Goal: Task Accomplishment & Management: Manage account settings

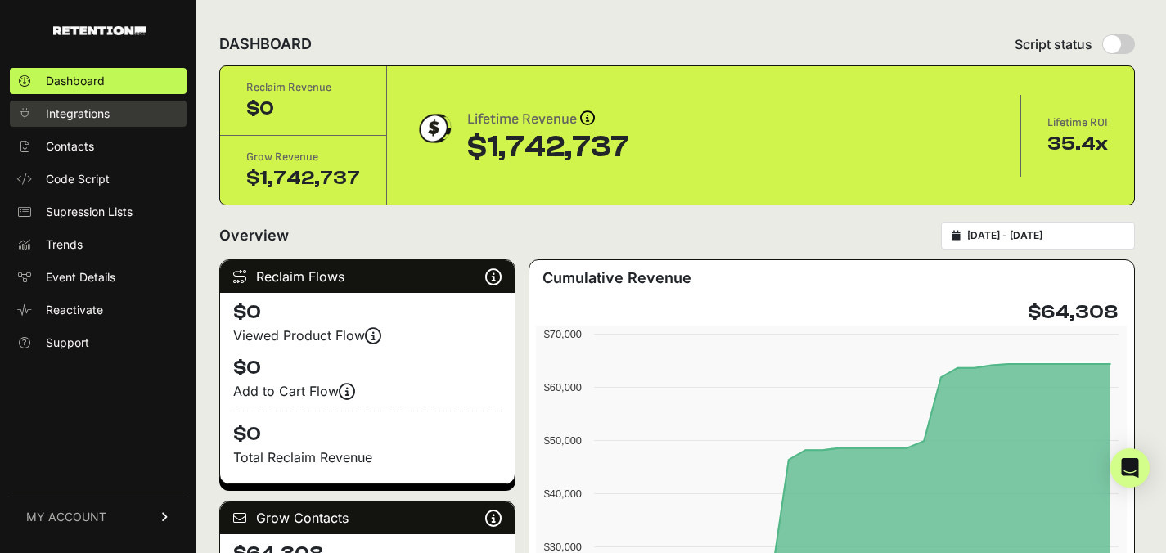
click at [65, 118] on span "Integrations" at bounding box center [78, 114] width 64 height 16
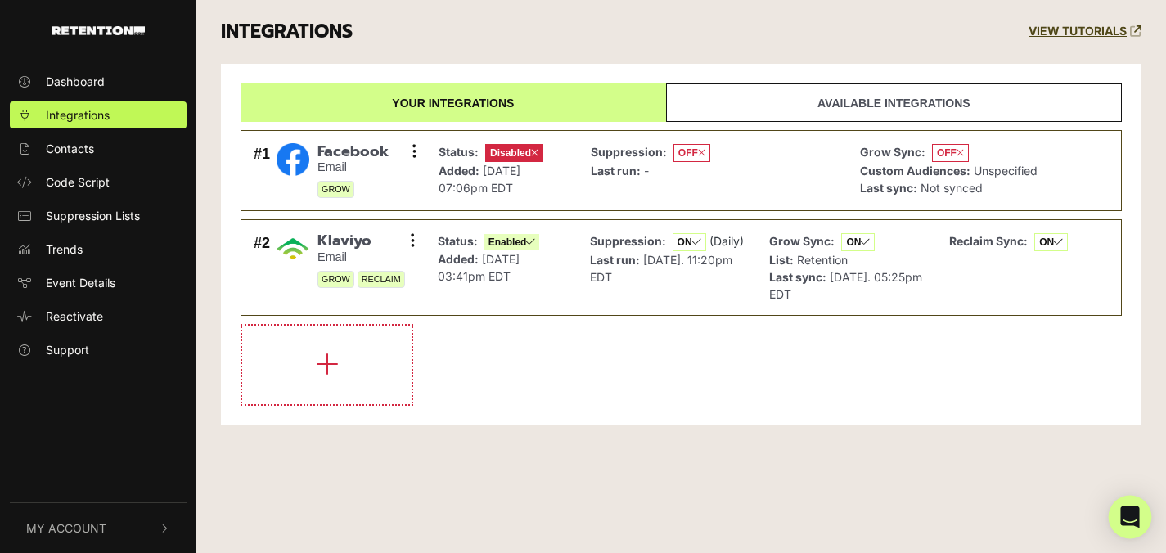
click at [1130, 511] on icon "Open Intercom Messenger" at bounding box center [1130, 517] width 19 height 21
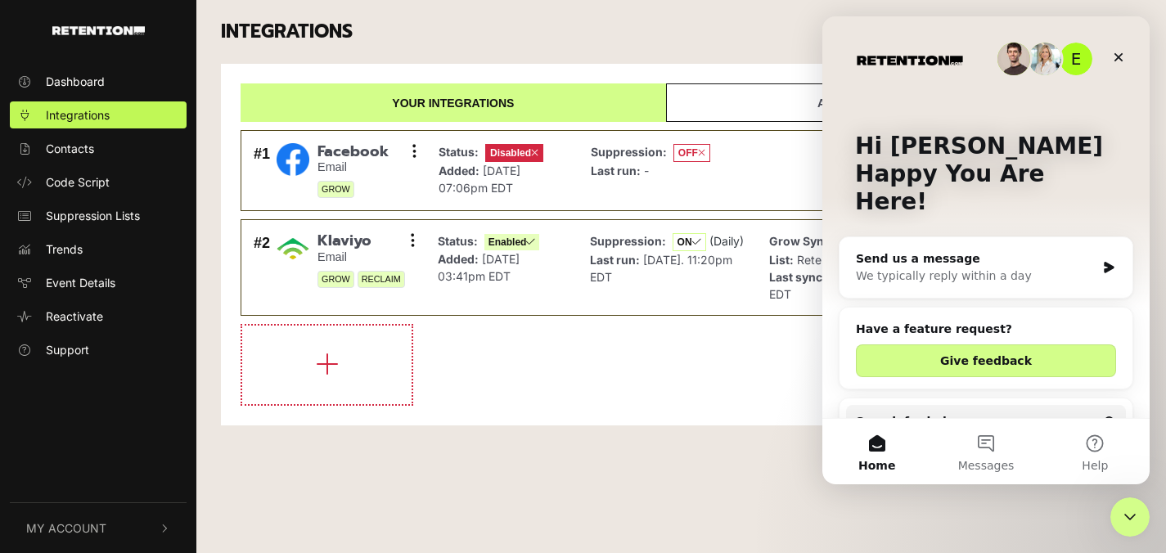
click at [980, 268] on div "We typically reply within a day" at bounding box center [976, 276] width 240 height 17
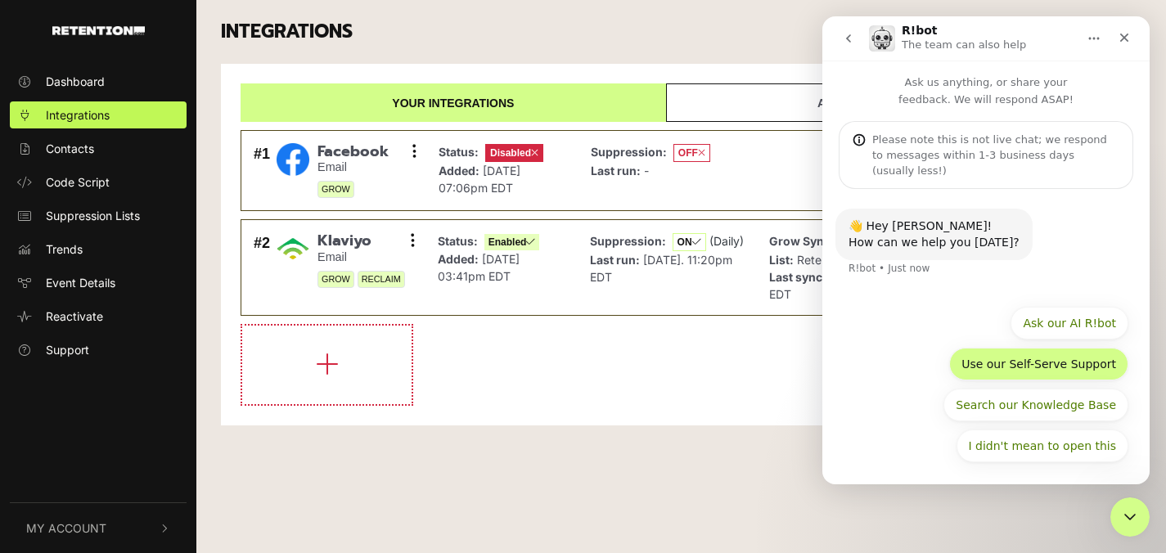
click at [974, 356] on button "Use our Self-Serve Support" at bounding box center [1038, 364] width 179 height 33
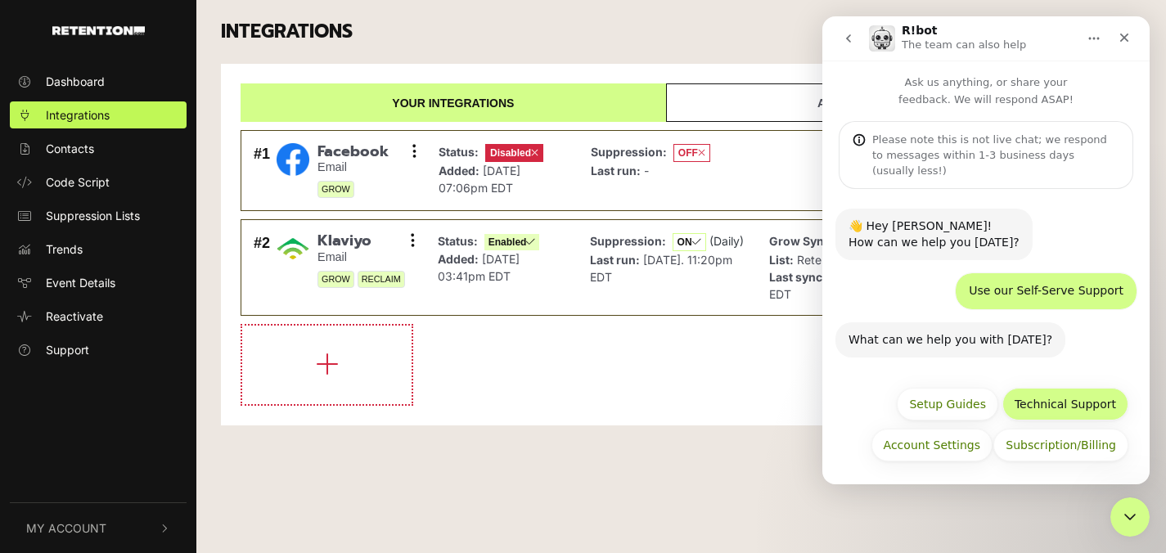
click at [1028, 407] on button "Technical Support" at bounding box center [1066, 404] width 126 height 33
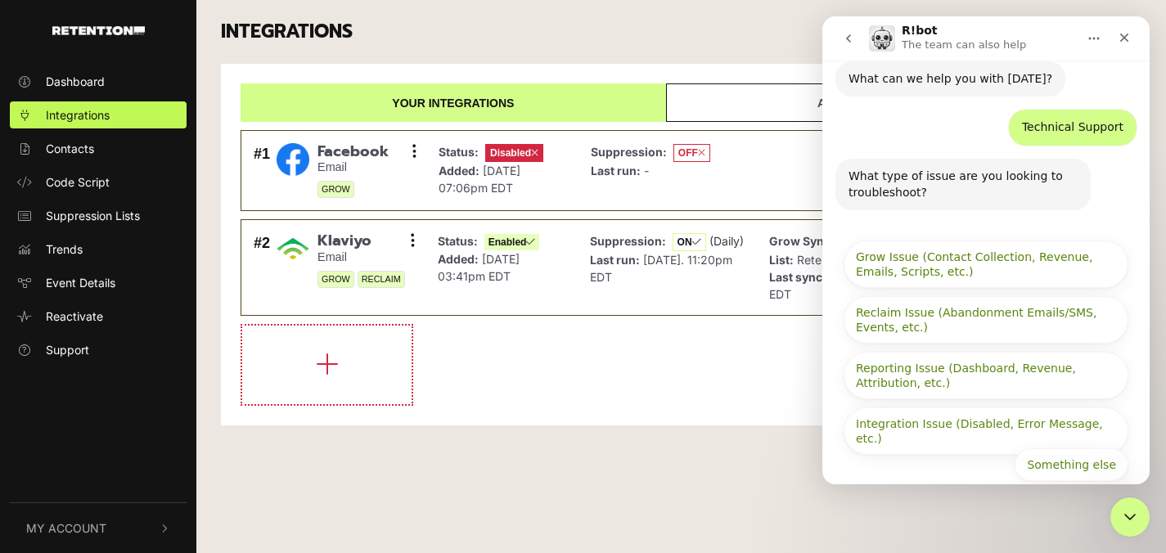
scroll to position [269, 0]
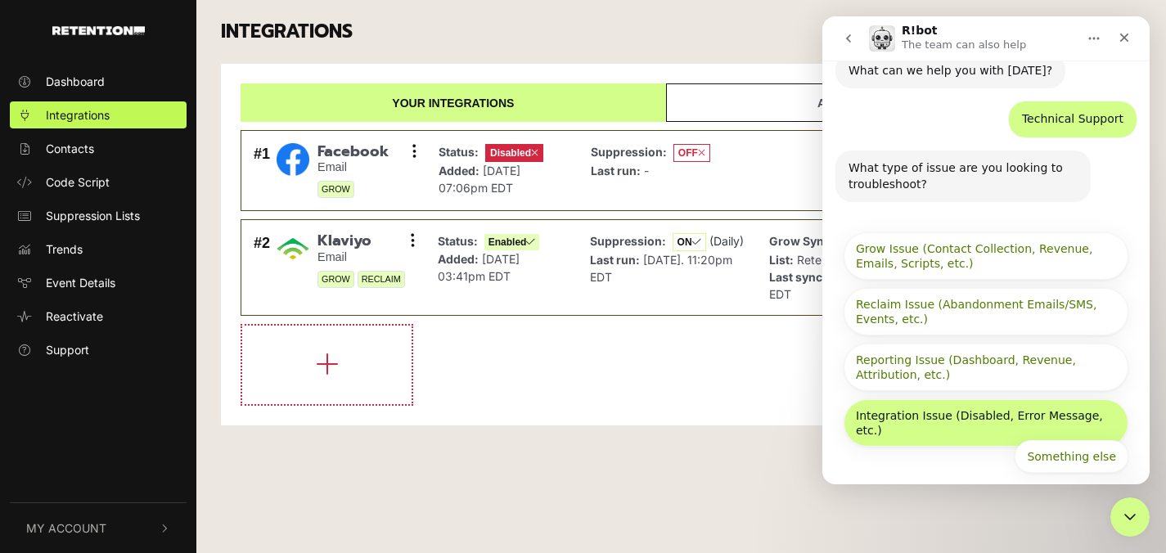
click at [983, 406] on button "Integration Issue (Disabled, Error Message, etc.)" at bounding box center [986, 422] width 285 height 47
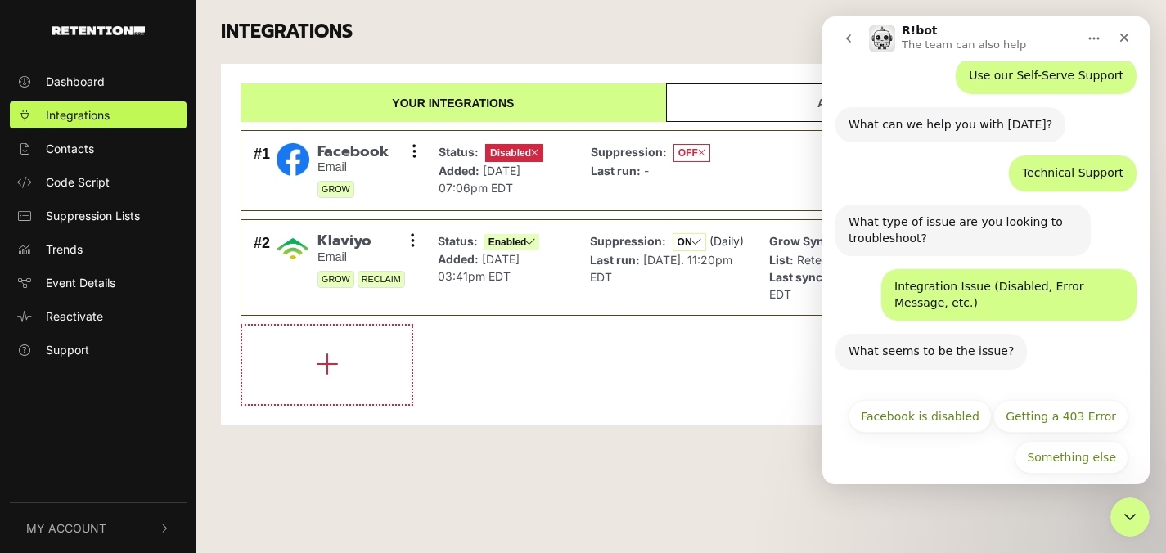
scroll to position [216, 0]
click at [947, 402] on button "Facebook is disabled" at bounding box center [920, 415] width 143 height 33
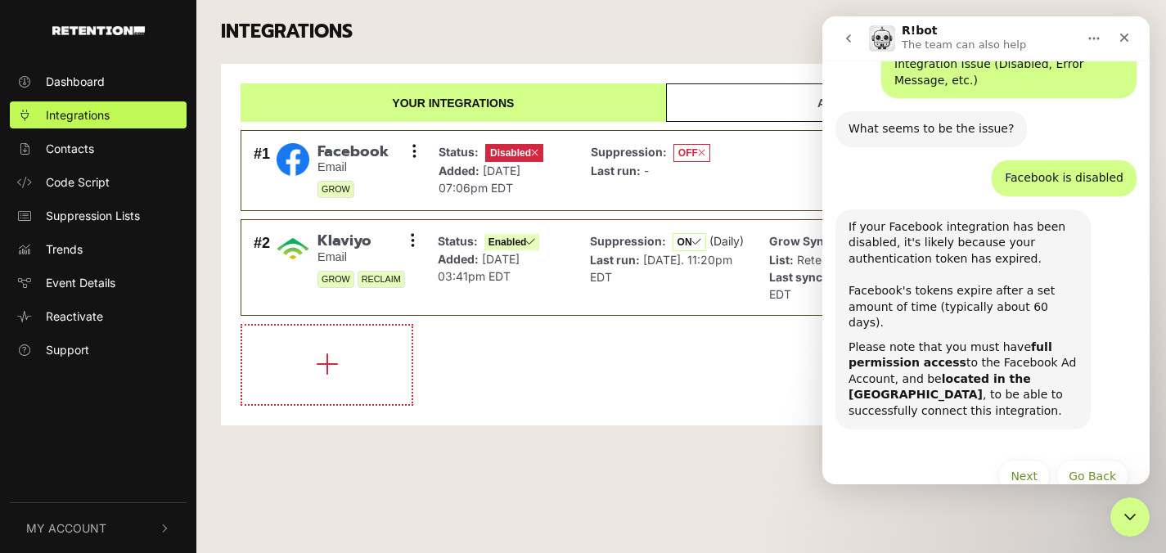
scroll to position [443, 0]
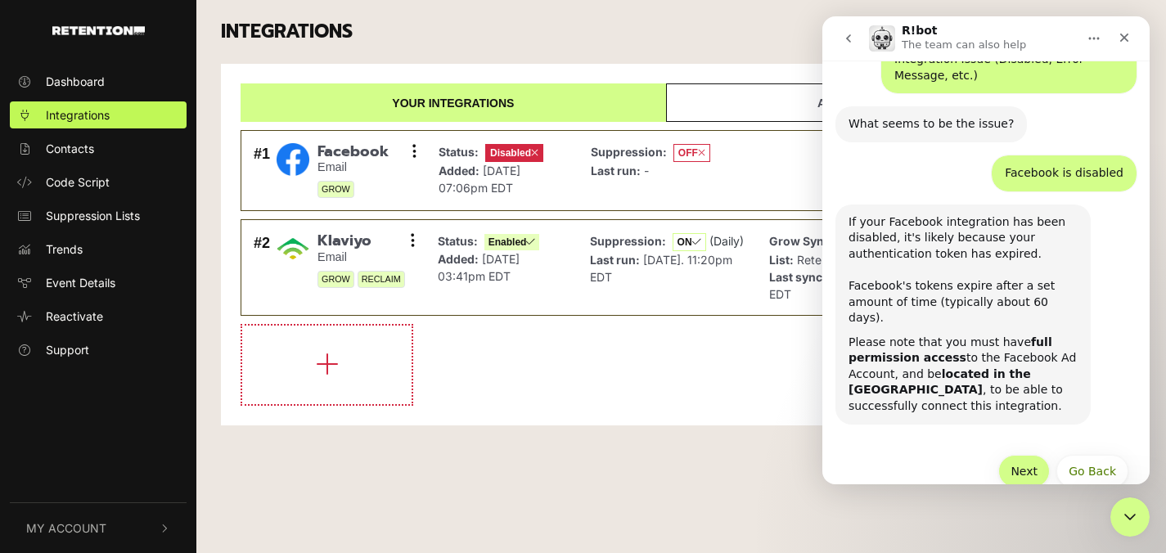
click at [1040, 455] on button "Next" at bounding box center [1025, 471] width 52 height 33
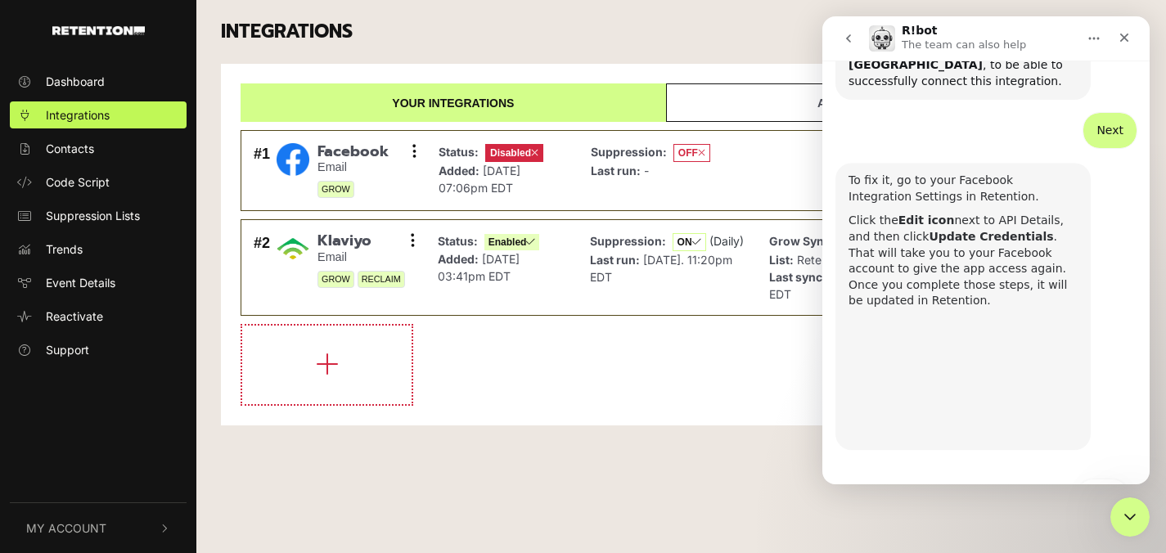
scroll to position [783, 0]
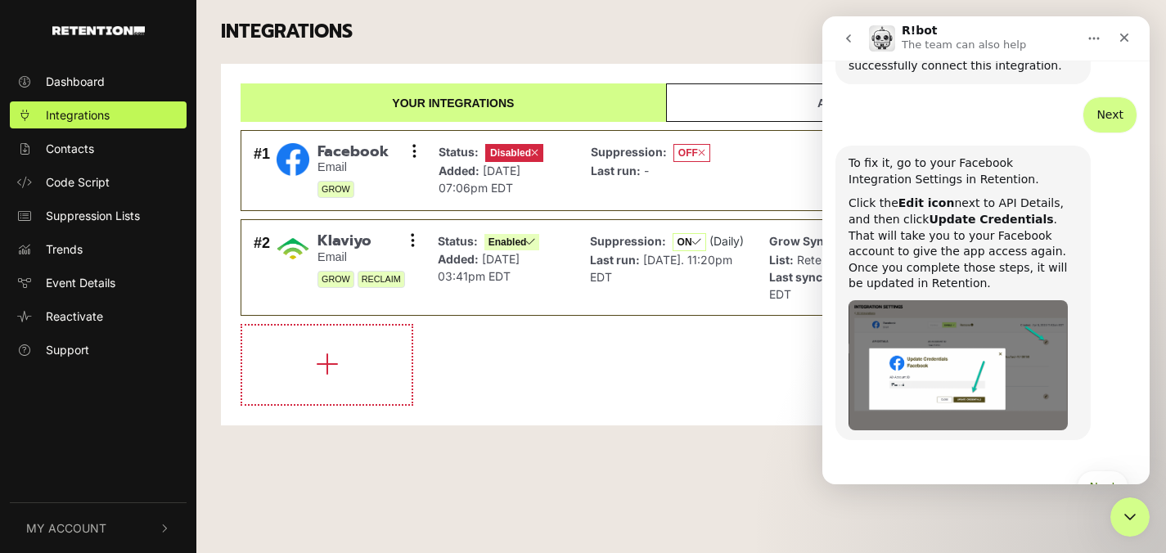
click at [747, 49] on div "INTEGRATIONS VIEW TUTORIALS" at bounding box center [681, 32] width 945 height 64
drag, startPoint x: 1127, startPoint y: 521, endPoint x: 2199, endPoint y: 973, distance: 1163.1
click at [1127, 521] on icon "Close Intercom Messenger" at bounding box center [1128, 515] width 20 height 20
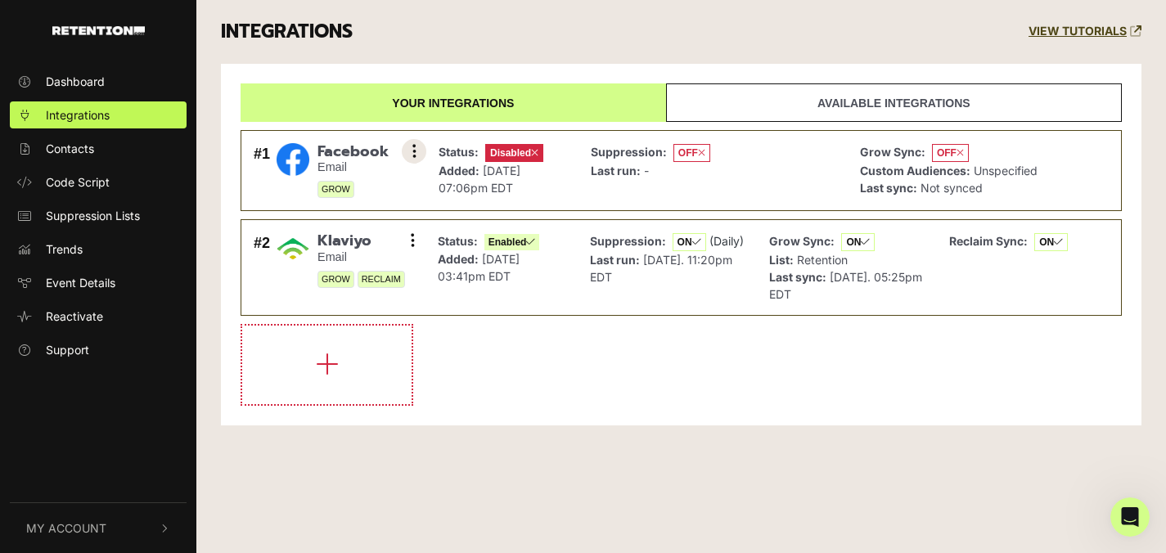
click at [413, 149] on icon at bounding box center [415, 151] width 4 height 16
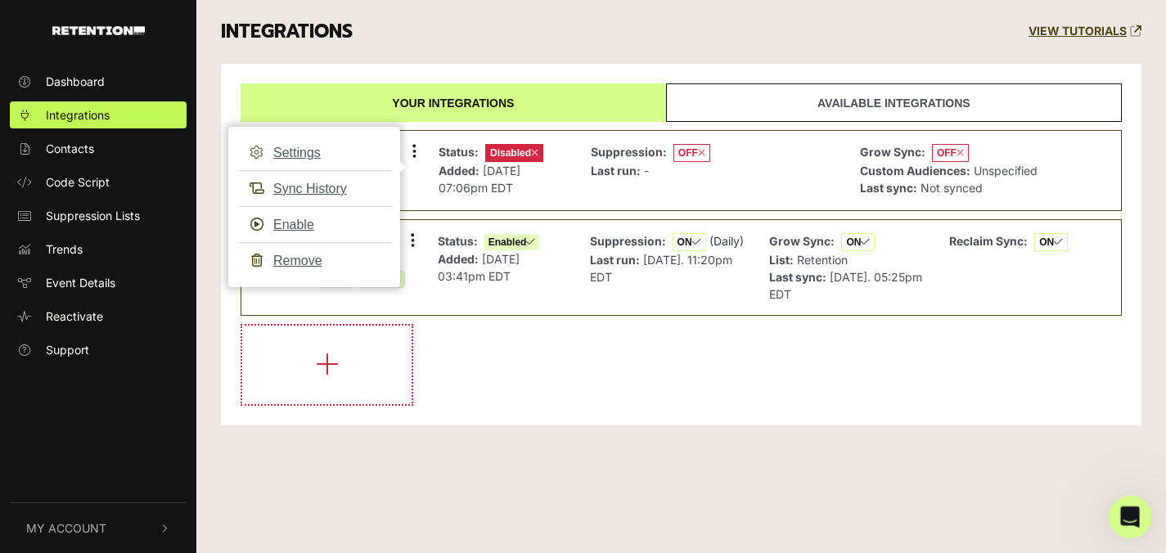
click at [1133, 530] on div "Open Intercom Messenger" at bounding box center [1128, 515] width 54 height 54
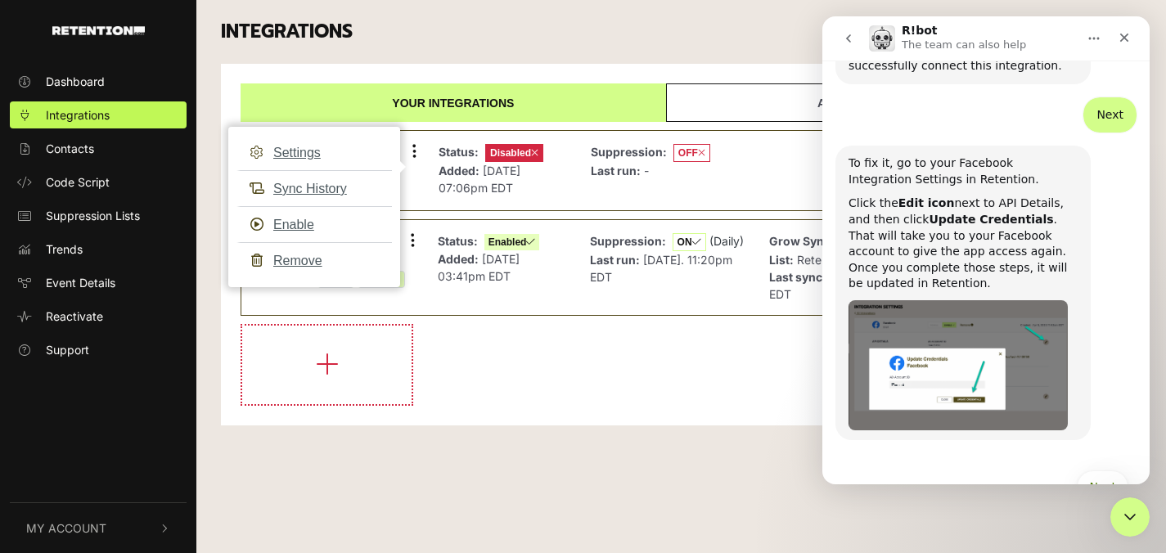
click at [710, 530] on div "Dashboard Integrations Contacts Code Script Suppression Lists Trends Event Deta…" at bounding box center [583, 276] width 1166 height 553
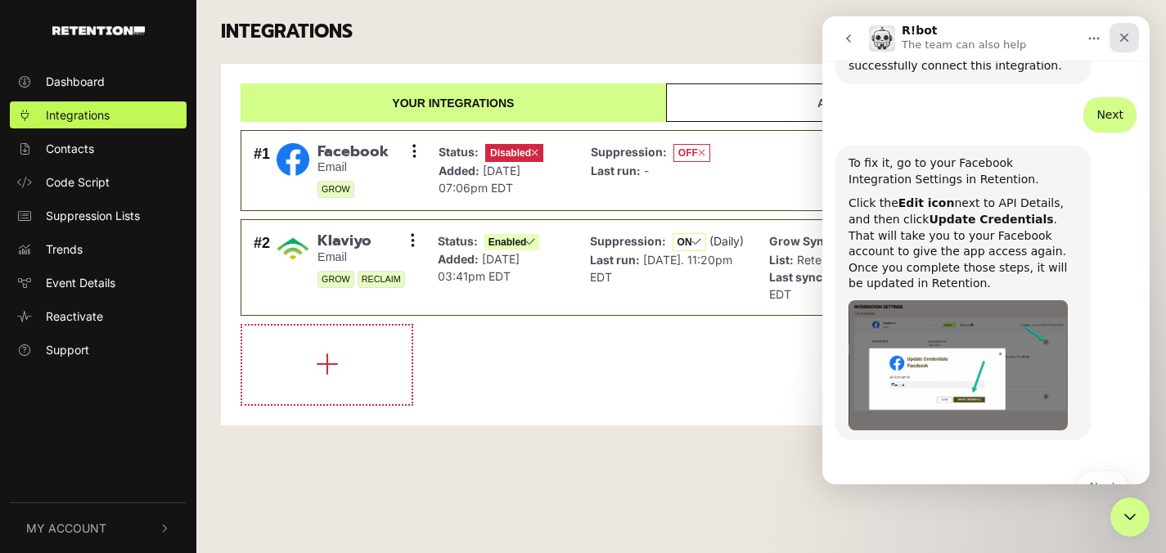
click at [1124, 34] on icon "Close" at bounding box center [1124, 37] width 13 height 13
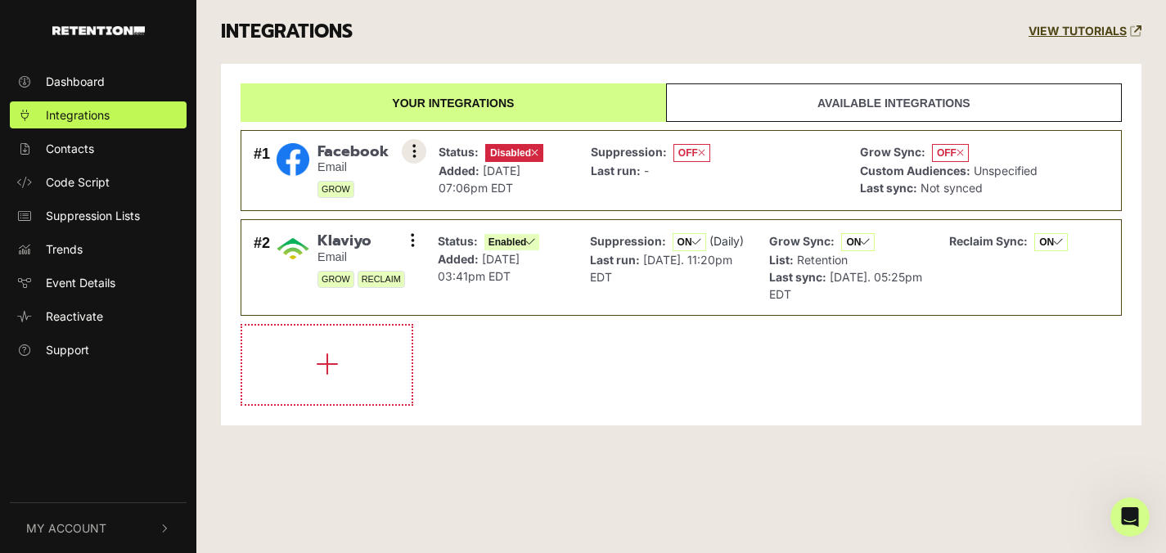
click at [418, 154] on button at bounding box center [414, 151] width 25 height 25
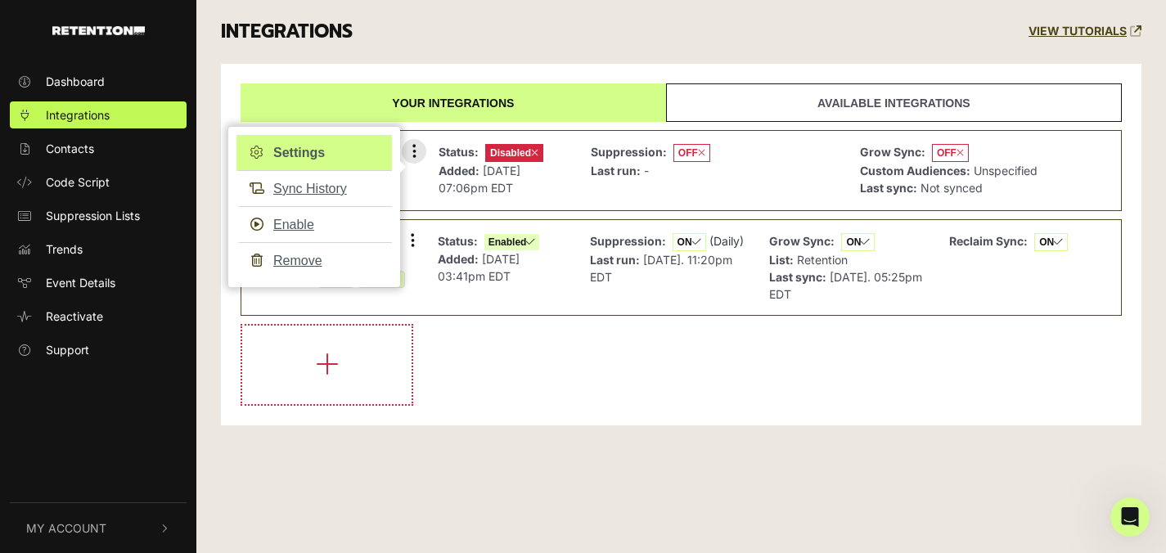
click at [313, 160] on link "Settings" at bounding box center [315, 153] width 156 height 36
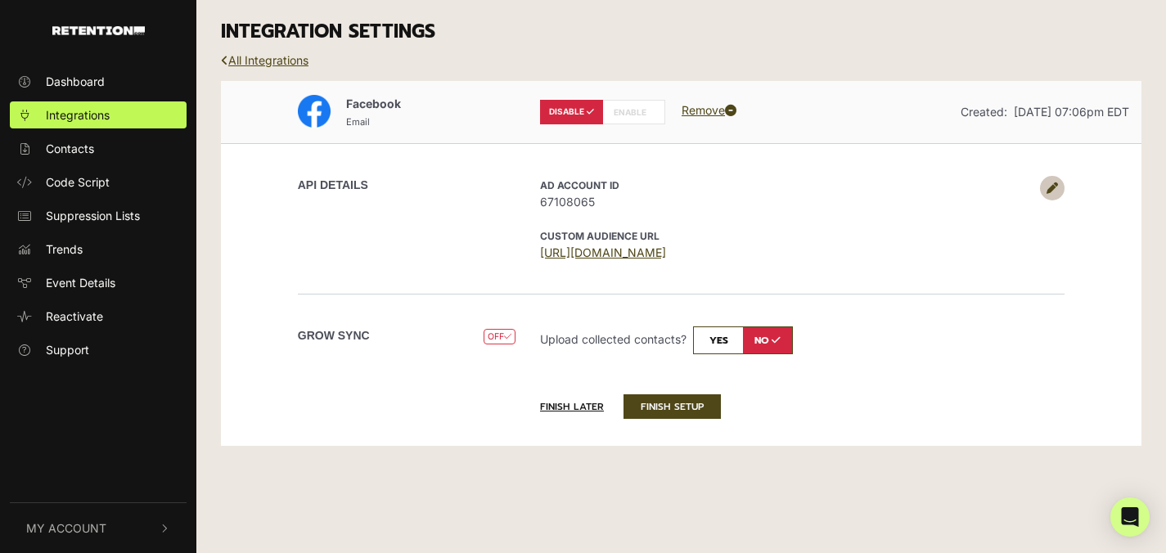
click at [701, 348] on input "checkbox" at bounding box center [743, 341] width 100 height 28
checkbox input "true"
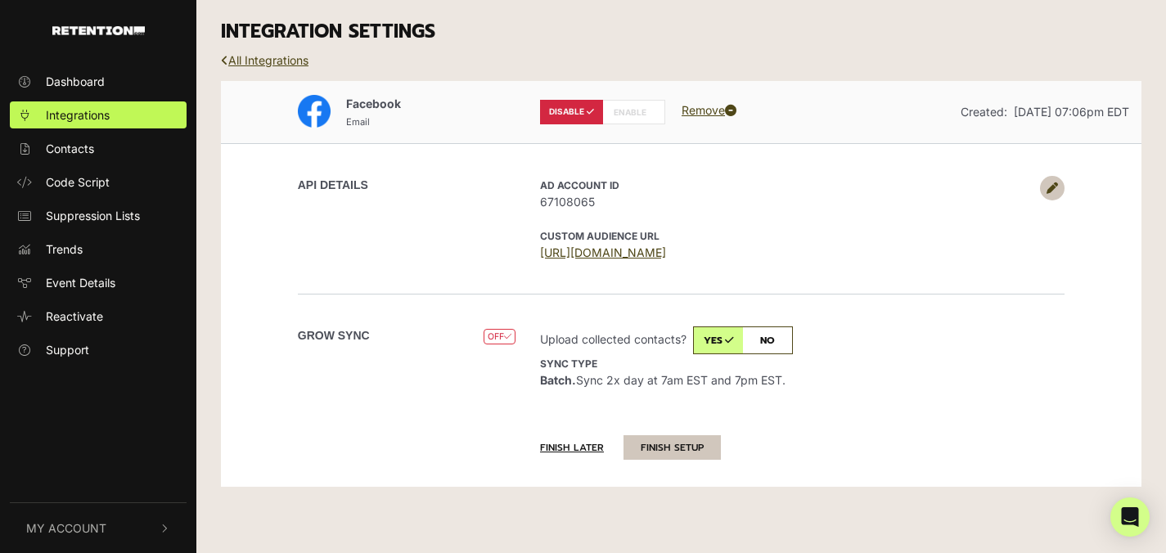
click at [677, 444] on button "FINISH SETUP" at bounding box center [672, 447] width 97 height 25
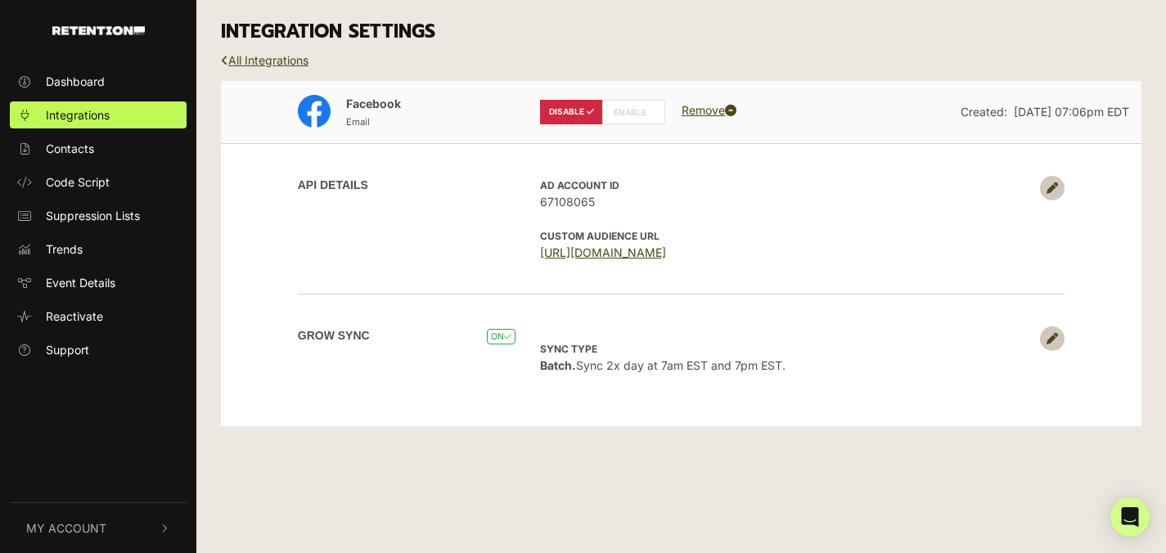
click at [617, 110] on label "ENABLE" at bounding box center [633, 112] width 63 height 25
radio input "false"
radio input "true"
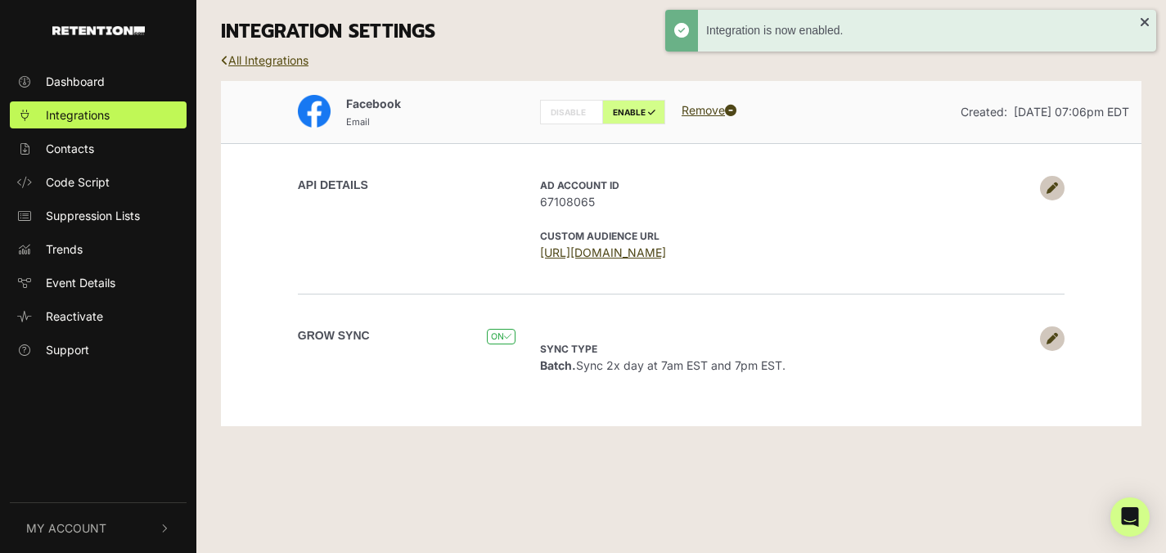
click at [241, 63] on link "All Integrations" at bounding box center [265, 60] width 88 height 14
